Goal: Transaction & Acquisition: Subscribe to service/newsletter

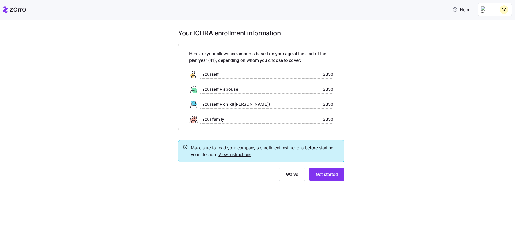
click at [329, 76] on span "$350" at bounding box center [328, 74] width 11 height 7
click at [330, 176] on span "Get started" at bounding box center [327, 174] width 22 height 6
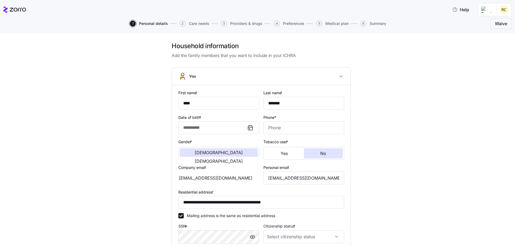
type input "****"
type input "*******"
type input "[EMAIL_ADDRESS][DOMAIN_NAME]"
type input "**********"
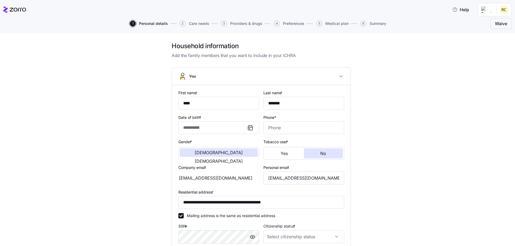
checkbox input "true"
type input "**********"
type input "[PHONE_NUMBER]"
drag, startPoint x: 281, startPoint y: 154, endPoint x: 277, endPoint y: 154, distance: 4.1
click at [281, 154] on span "Yes" at bounding box center [284, 154] width 7 height 4
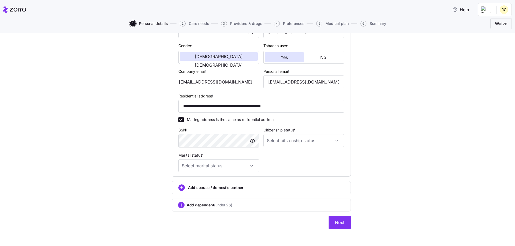
scroll to position [99, 0]
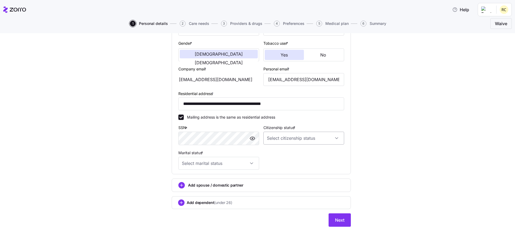
click at [320, 139] on input "Citizenship status *" at bounding box center [303, 138] width 81 height 13
click at [289, 156] on div "[DEMOGRAPHIC_DATA] citizen" at bounding box center [302, 154] width 76 height 11
type input "[DEMOGRAPHIC_DATA] citizen"
click at [249, 165] on input "Marital status *" at bounding box center [218, 163] width 81 height 13
click at [199, 181] on div "Single" at bounding box center [217, 179] width 76 height 11
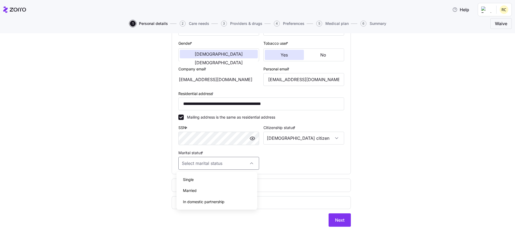
type input "Single"
click at [299, 157] on div "**********" at bounding box center [261, 80] width 170 height 183
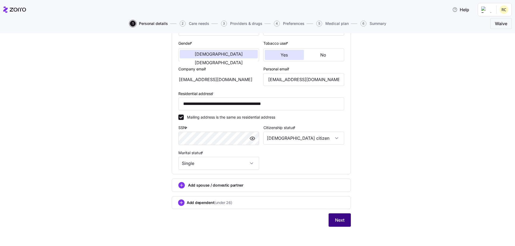
click at [336, 220] on span "Next" at bounding box center [339, 220] width 9 height 6
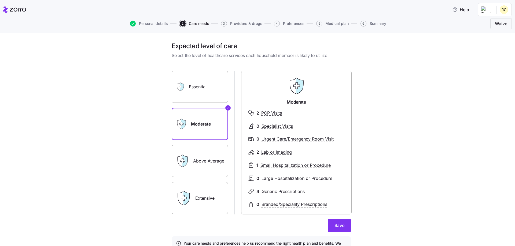
click at [190, 93] on label "Essential" at bounding box center [200, 87] width 56 height 32
click at [0, 0] on input "Essential" at bounding box center [0, 0] width 0 height 0
click at [192, 127] on label "Moderate" at bounding box center [200, 124] width 56 height 32
click at [0, 0] on input "Moderate" at bounding box center [0, 0] width 0 height 0
click at [335, 226] on span "Save" at bounding box center [339, 226] width 10 height 6
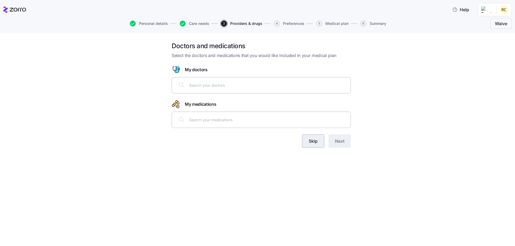
click at [313, 142] on span "Skip" at bounding box center [313, 141] width 9 height 6
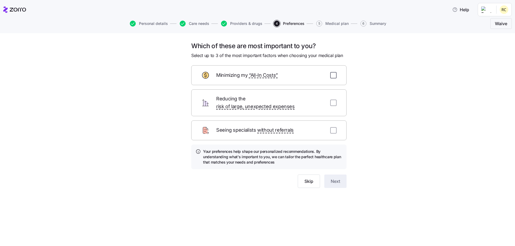
click at [331, 76] on input "checkbox" at bounding box center [333, 75] width 6 height 6
checkbox input "true"
click at [334, 100] on input "checkbox" at bounding box center [333, 103] width 6 height 6
checkbox input "true"
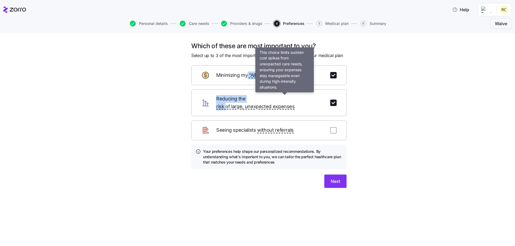
drag, startPoint x: 255, startPoint y: 100, endPoint x: 248, endPoint y: 82, distance: 19.3
click at [248, 82] on form "Minimizing my “All-In Costs” Reducing the risk of large, unexpected expenses Se…" at bounding box center [268, 126] width 155 height 123
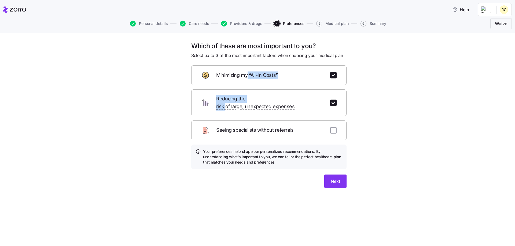
drag, startPoint x: 227, startPoint y: 98, endPoint x: 197, endPoint y: 94, distance: 29.9
click at [226, 98] on span "Reducing the risk of large, unexpected expenses" at bounding box center [270, 103] width 108 height 16
click at [163, 83] on div "Which of these are most important to you? Select up to 3 of the most important …" at bounding box center [261, 121] width 492 height 159
drag, startPoint x: 230, startPoint y: 56, endPoint x: 300, endPoint y: 65, distance: 70.6
click at [267, 58] on span "Select up to 3 of the most important factors when choosing your medical plan" at bounding box center [267, 55] width 152 height 7
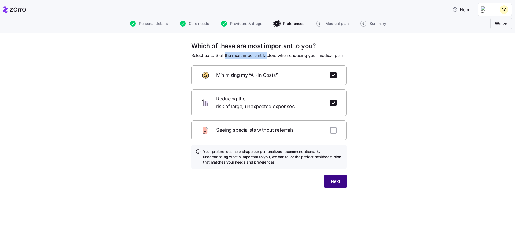
click at [329, 177] on button "Next" at bounding box center [335, 181] width 22 height 13
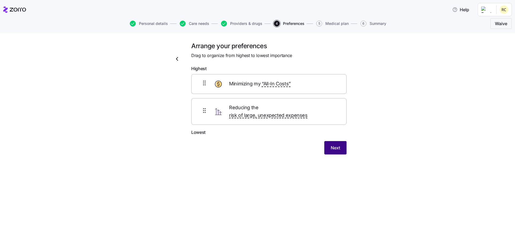
click at [345, 141] on button "Next" at bounding box center [335, 147] width 22 height 13
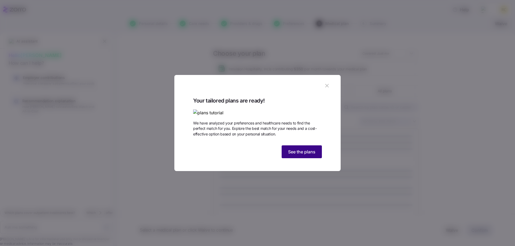
click at [301, 155] on span "See the plans" at bounding box center [301, 152] width 27 height 6
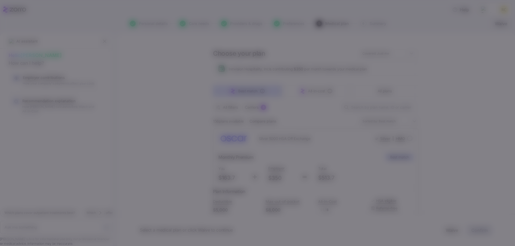
type textarea "x"
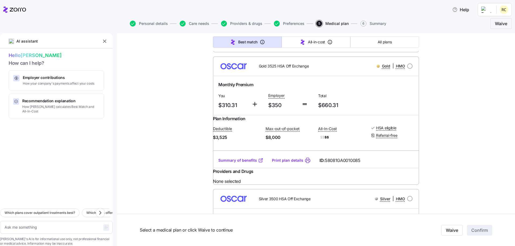
scroll to position [215, 0]
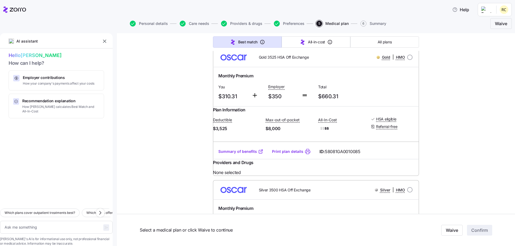
click at [253, 99] on icon at bounding box center [255, 95] width 6 height 6
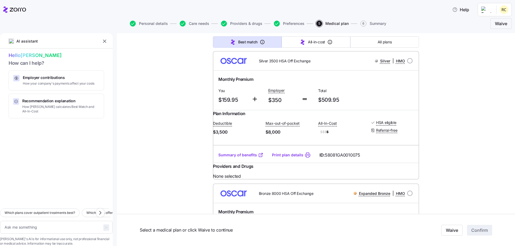
scroll to position [429, 0]
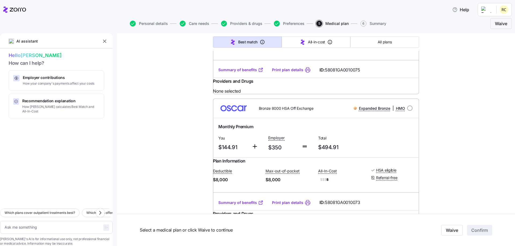
click at [277, 54] on div "Deductible $3,500 Max-out-of-pocket $8,000 All-In-Cost $$$ $ HSA eligible Refer…" at bounding box center [316, 43] width 206 height 22
click at [270, 54] on div "Deductible $3,500 Max-out-of-pocket $8,000 All-In-Cost $$$ $ HSA eligible Refer…" at bounding box center [316, 43] width 206 height 22
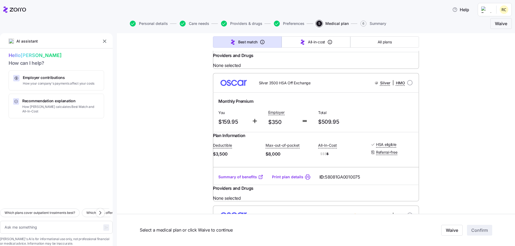
click at [238, 89] on img at bounding box center [233, 82] width 33 height 13
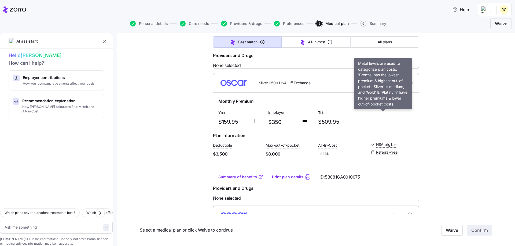
click at [383, 86] on span "Silver" at bounding box center [385, 82] width 10 height 5
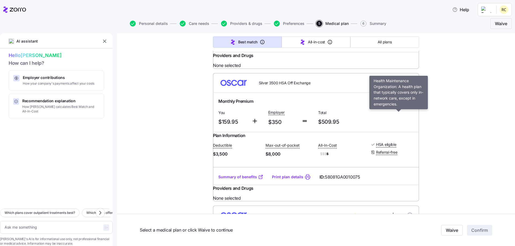
drag, startPoint x: 402, startPoint y: 115, endPoint x: 406, endPoint y: 115, distance: 3.8
click at [403, 86] on span "HMO" at bounding box center [400, 82] width 9 height 5
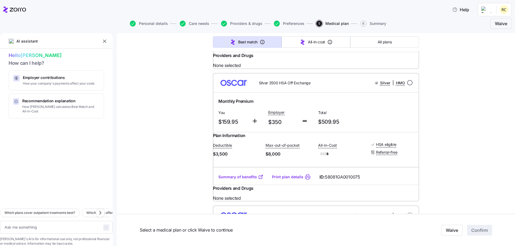
click at [409, 86] on input "radio" at bounding box center [409, 82] width 5 height 5
radio input "true"
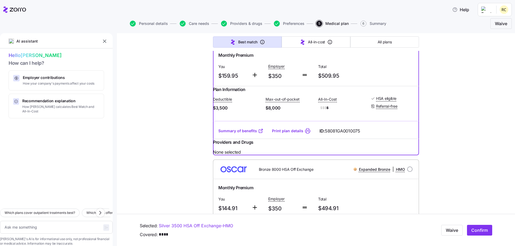
scroll to position [375, 0]
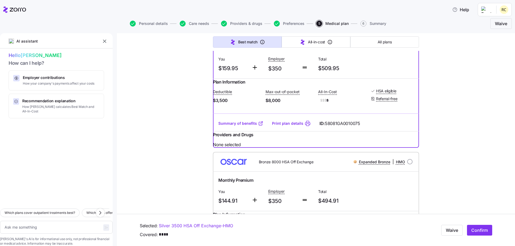
click at [247, 126] on link "Summary of benefits" at bounding box center [240, 123] width 45 height 5
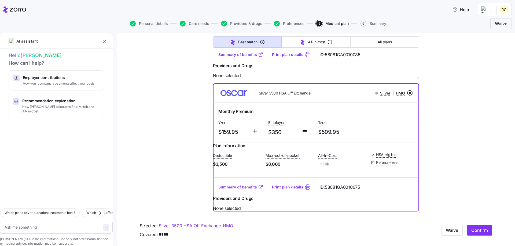
scroll to position [322, 0]
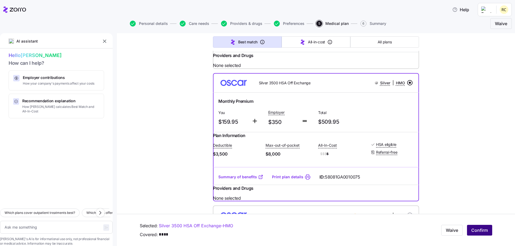
click at [477, 231] on span "Confirm" at bounding box center [479, 230] width 17 height 6
type textarea "x"
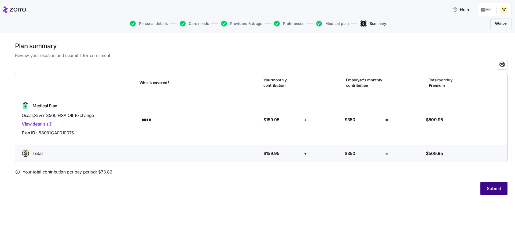
click at [493, 189] on span "Submit" at bounding box center [494, 189] width 14 height 6
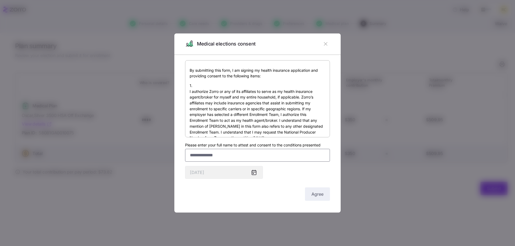
click at [202, 158] on input "Please enter your full name to attest and consent to the conditions presented" at bounding box center [257, 155] width 145 height 13
type input "**********"
click at [320, 197] on span "Agree" at bounding box center [317, 194] width 12 height 6
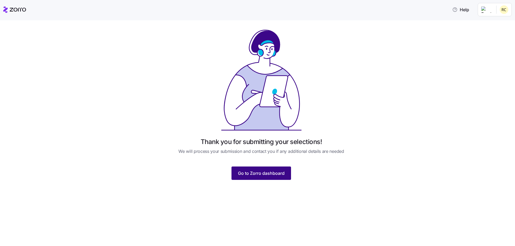
click at [255, 175] on span "Go to Zorro dashboard" at bounding box center [261, 173] width 47 height 6
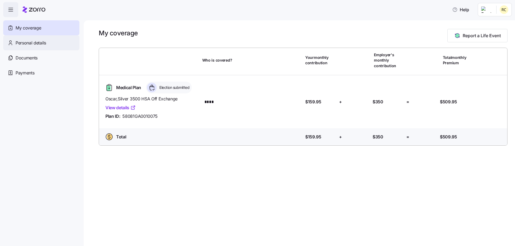
click at [27, 40] on span "Personal details" at bounding box center [31, 43] width 31 height 7
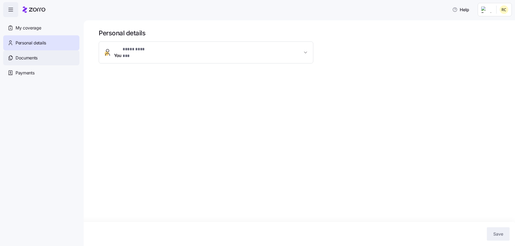
click at [27, 58] on span "Documents" at bounding box center [27, 58] width 22 height 7
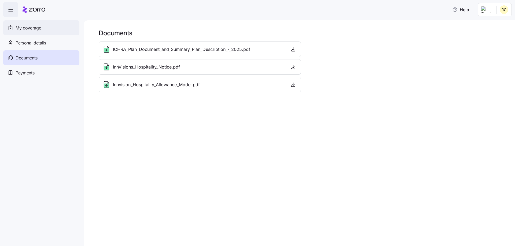
click at [31, 27] on span "My coverage" at bounding box center [28, 28] width 25 height 7
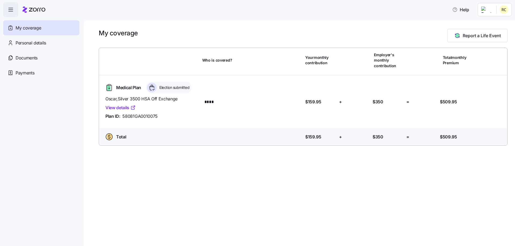
click at [10, 9] on icon "button" at bounding box center [11, 9] width 6 height 6
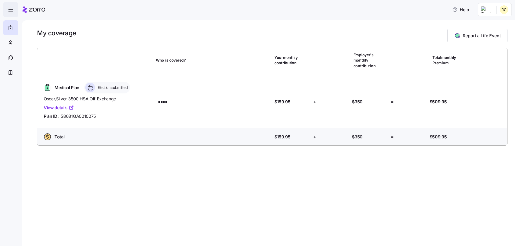
click at [10, 10] on icon "button" at bounding box center [11, 9] width 6 height 6
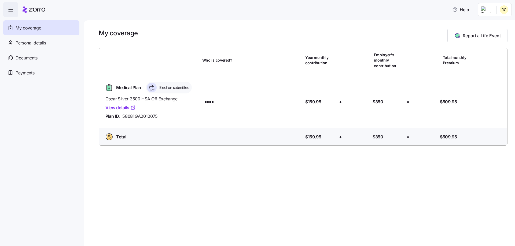
click at [40, 7] on icon at bounding box center [34, 9] width 23 height 6
click at [164, 89] on span "Election submitted" at bounding box center [174, 87] width 32 height 5
click at [156, 90] on icon at bounding box center [152, 88] width 10 height 10
click at [502, 10] on html "Help My coverage Personal details Documents Partners hub Payments My coverage R…" at bounding box center [257, 121] width 515 height 243
click at [492, 34] on div "Log out" at bounding box center [489, 33] width 21 height 6
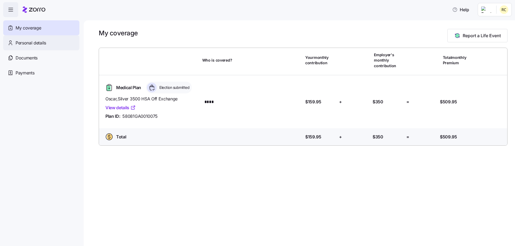
click at [24, 42] on span "Personal details" at bounding box center [31, 43] width 31 height 7
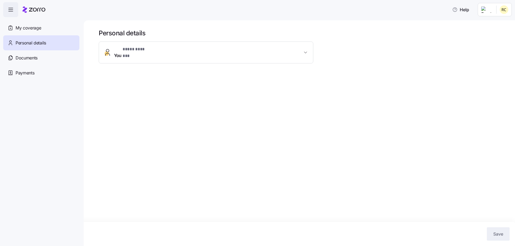
click at [302, 54] on button "You * **** ******* *" at bounding box center [206, 52] width 214 height 21
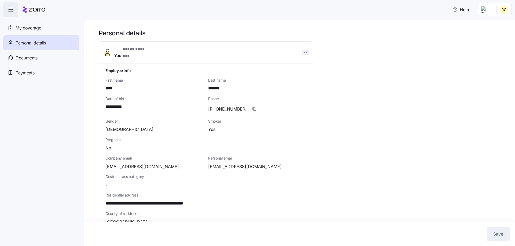
click at [306, 52] on icon "button" at bounding box center [305, 52] width 5 height 5
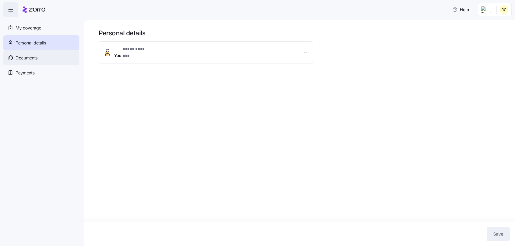
click at [38, 56] on span "Documents" at bounding box center [27, 58] width 22 height 7
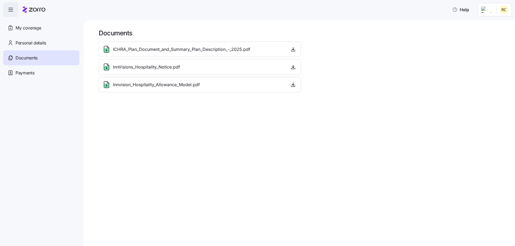
click at [157, 68] on span "InnVisions_Hospitality_Notice.pdf" at bounding box center [146, 67] width 67 height 7
click at [154, 84] on span "Innvision_Hospitality_Allowance_Model.pdf" at bounding box center [156, 85] width 87 height 7
click at [29, 73] on span "Payments" at bounding box center [25, 73] width 19 height 7
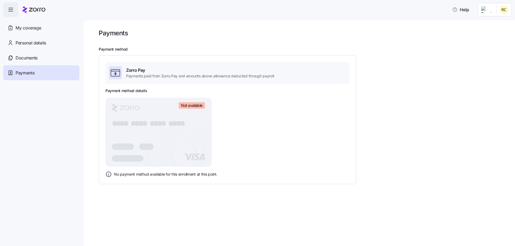
click at [9, 10] on icon "button" at bounding box center [11, 9] width 6 height 6
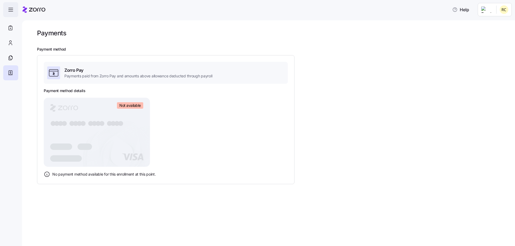
click at [9, 10] on icon "button" at bounding box center [11, 9] width 6 height 6
